Goal: Check status: Check status

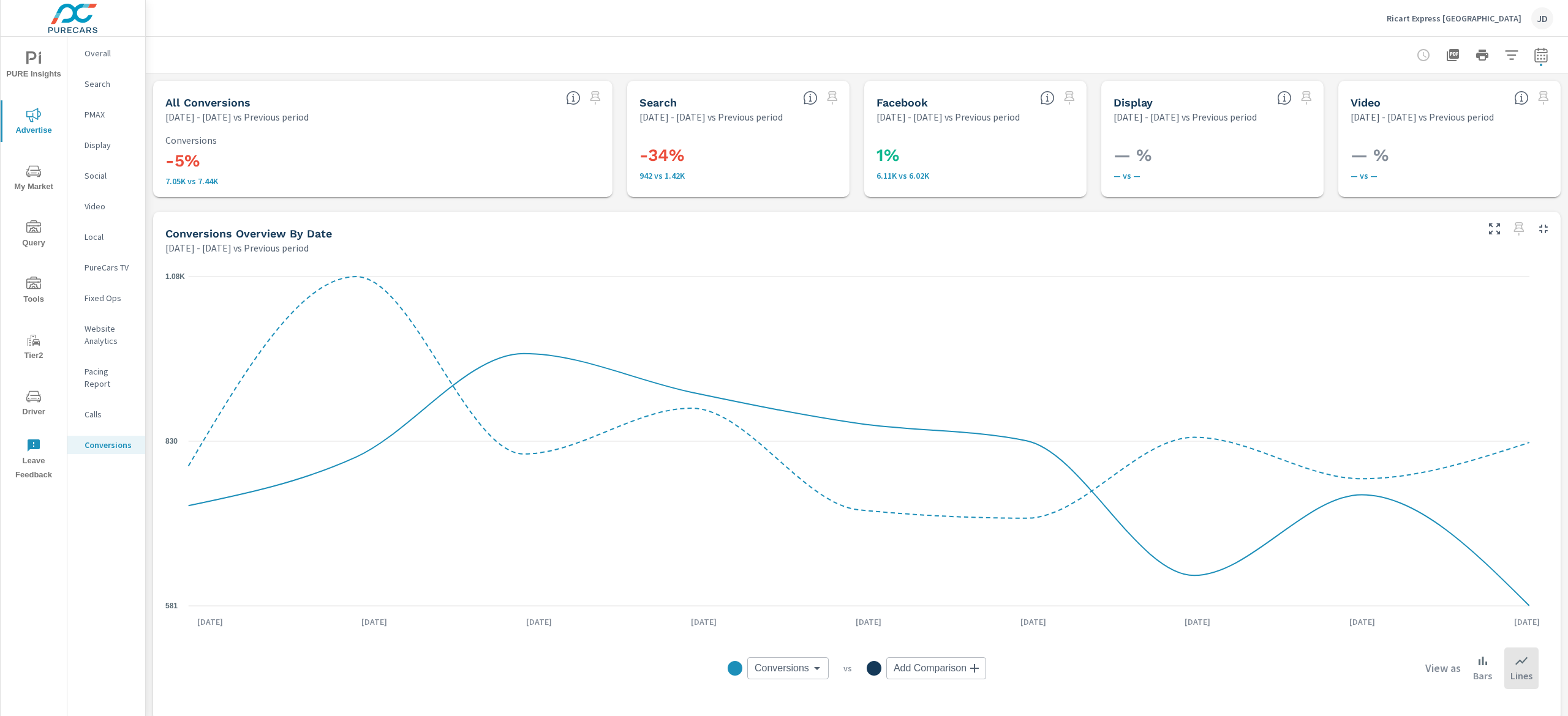
click at [1534, 61] on icon "button" at bounding box center [1540, 54] width 13 height 15
select select "Previous period"
click at [1484, 105] on select "Custom [DATE] Last week Last 7 days Last 14 days Last 30 days Last 45 days Last…" at bounding box center [1424, 106] width 132 height 25
click at [1363, 94] on select "Custom [DATE] Last week Last 7 days Last 14 days Last 30 days Last 45 days Last…" at bounding box center [1424, 106] width 132 height 25
click at [1413, 109] on select "Custom [DATE] Last week Last 7 days Last 14 days Last 30 days Last 45 days Last…" at bounding box center [1424, 106] width 122 height 25
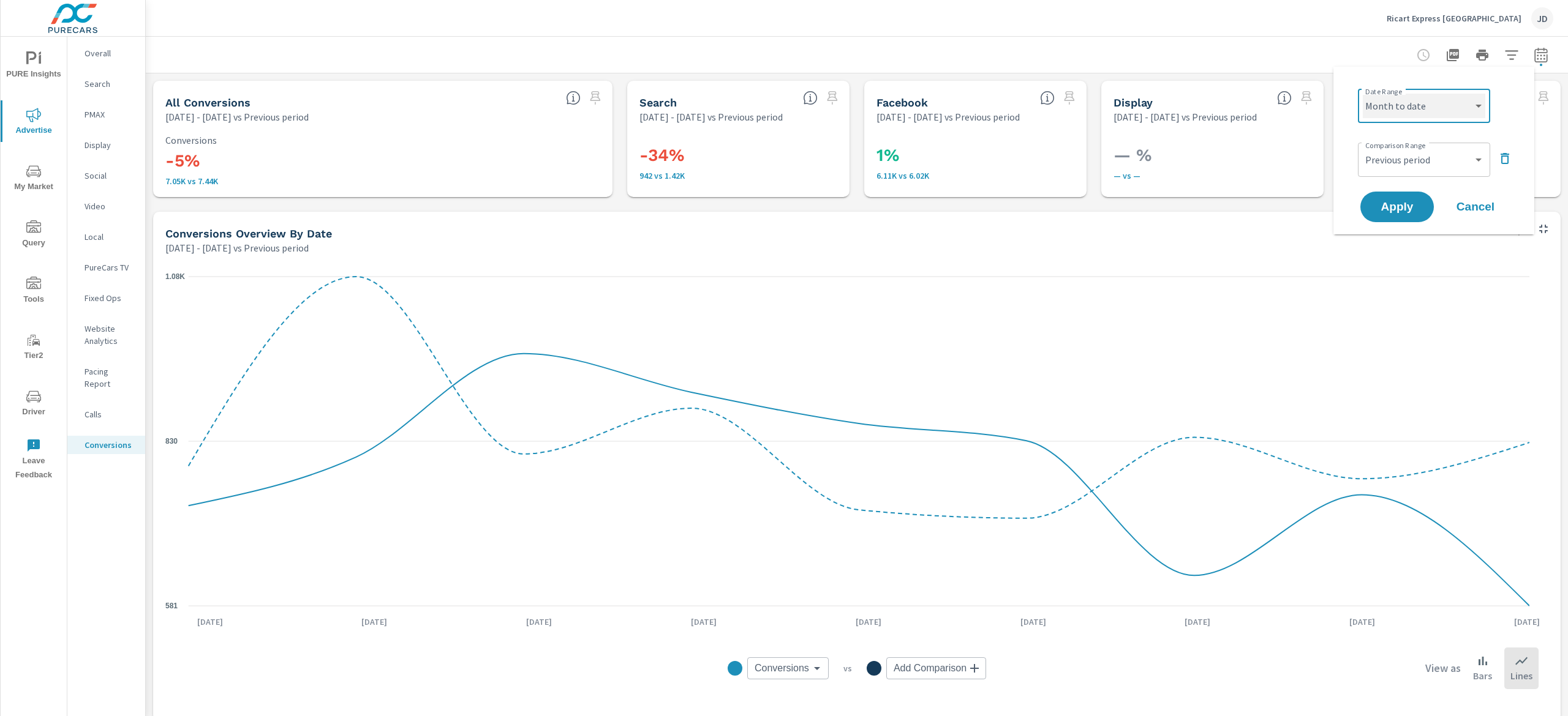
select select "Last month"
click at [1363, 94] on select "Custom [DATE] Last week Last 7 days Last 14 days Last 30 days Last 45 days Last…" at bounding box center [1424, 106] width 122 height 25
click at [1416, 197] on button "Apply" at bounding box center [1397, 207] width 76 height 32
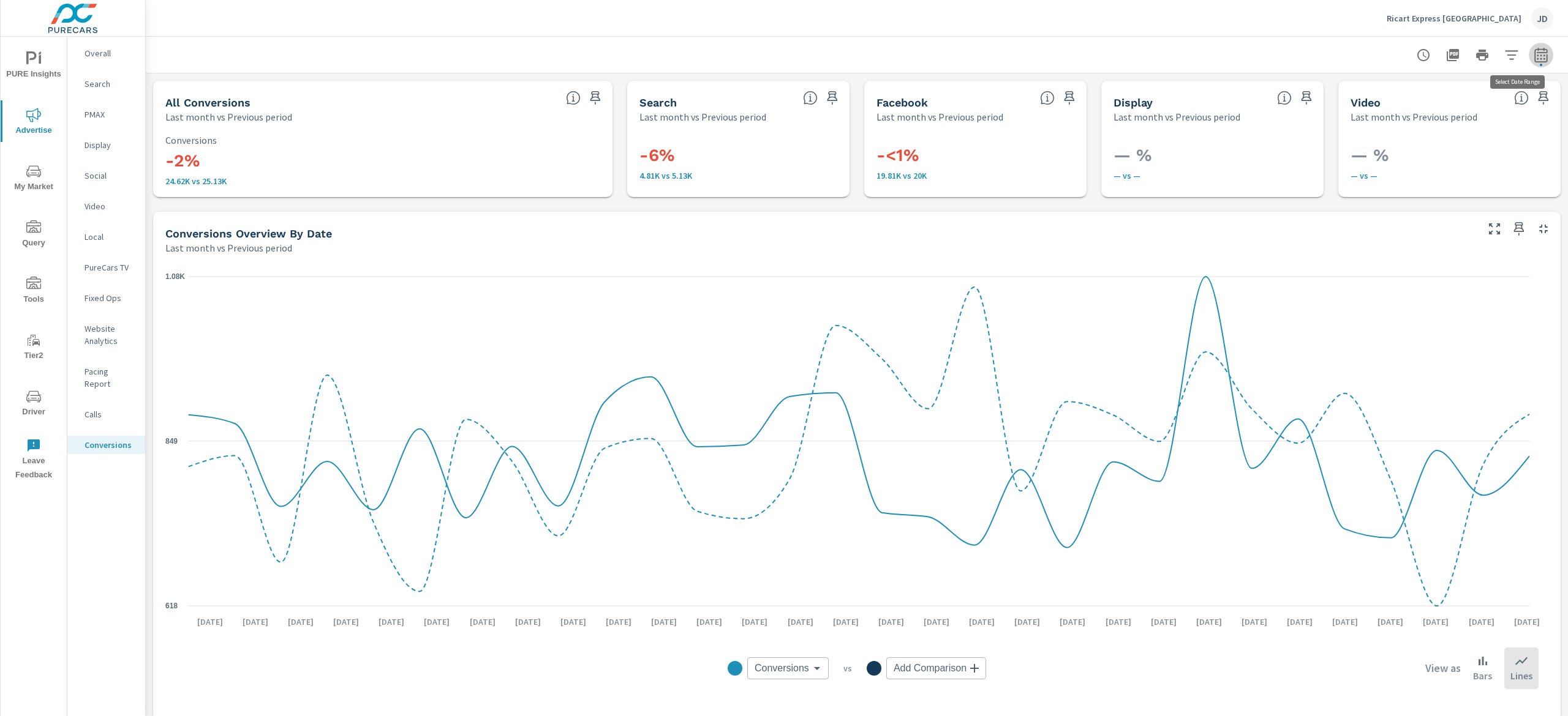
click at [1534, 60] on icon "button" at bounding box center [1541, 55] width 15 height 15
select select "Last month"
select select "Previous period"
